Goal: Task Accomplishment & Management: Complete application form

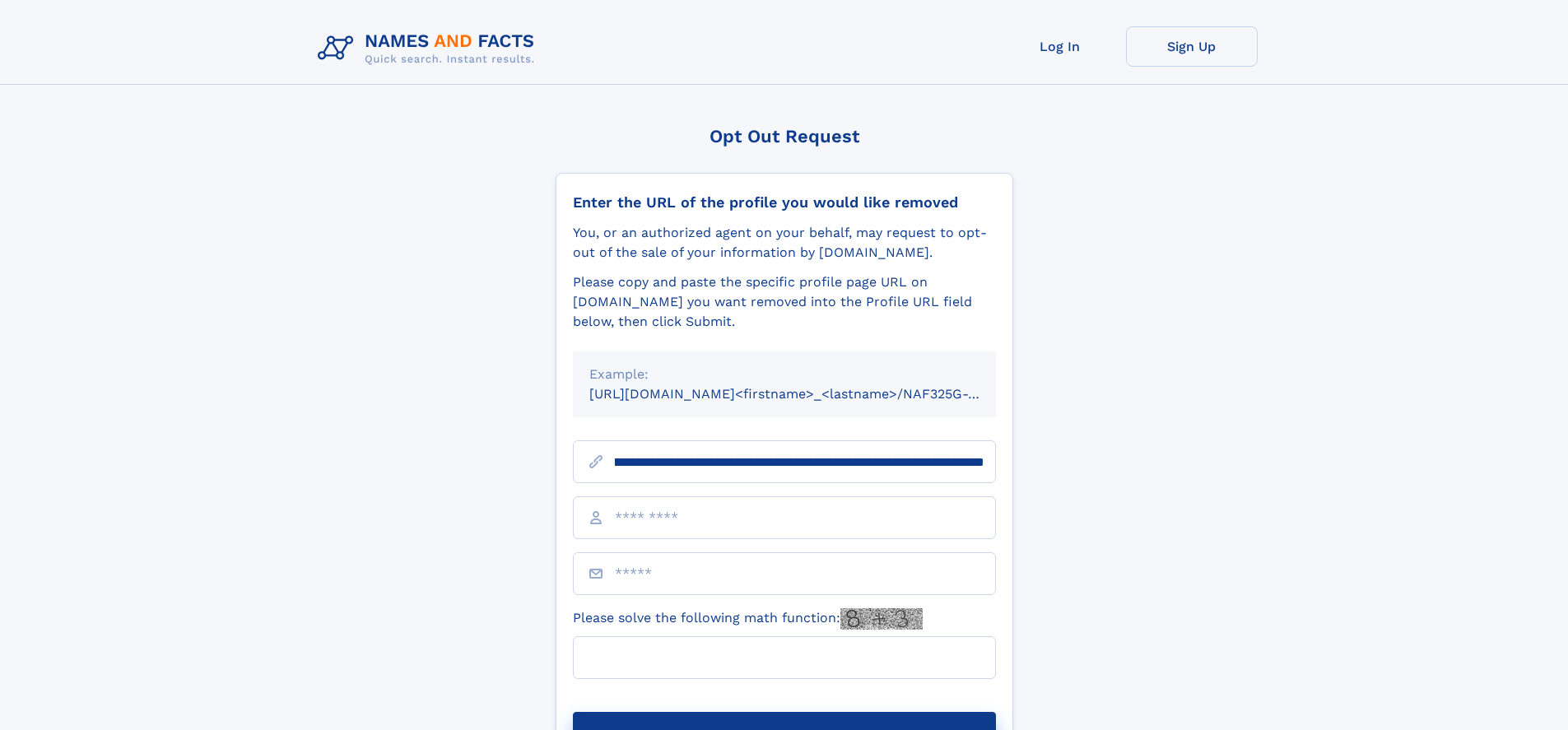
scroll to position [0, 178]
type input "**********"
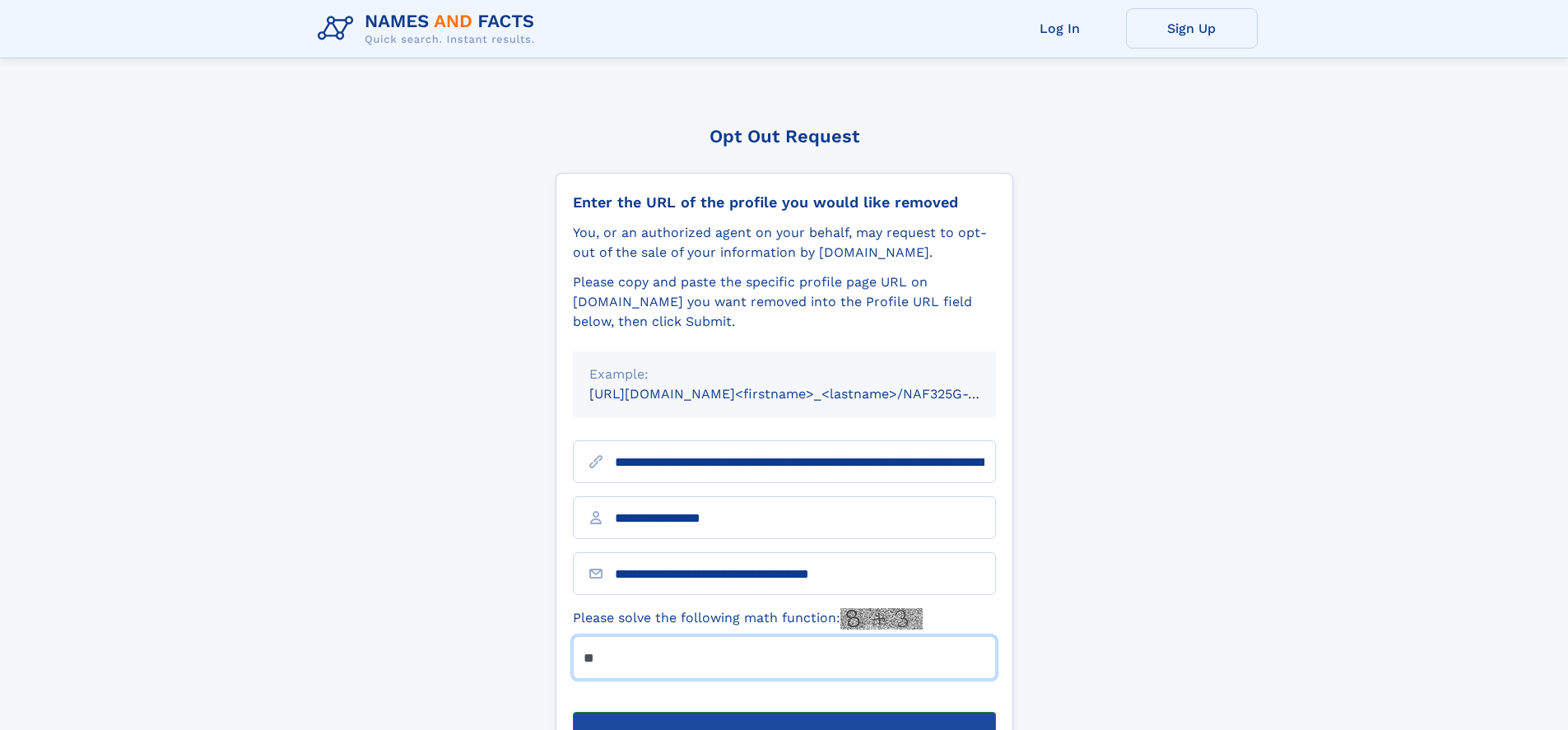
type input "**"
click at [784, 712] on button "Submit Opt Out Request" at bounding box center [785, 737] width 423 height 53
